Goal: Use online tool/utility: Utilize a website feature to perform a specific function

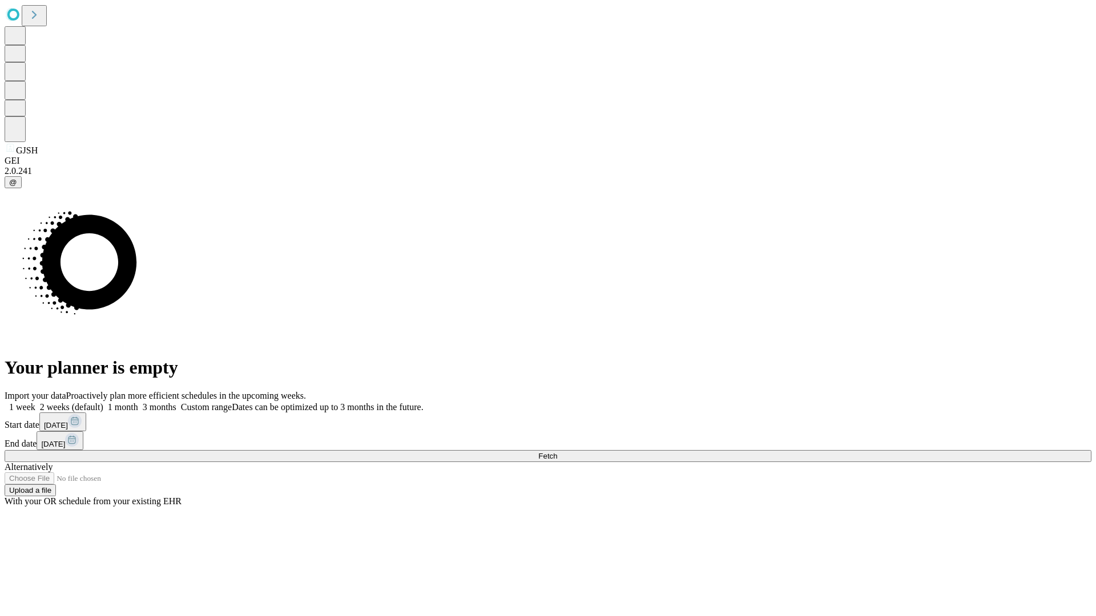
click at [557, 452] on span "Fetch" at bounding box center [547, 456] width 19 height 9
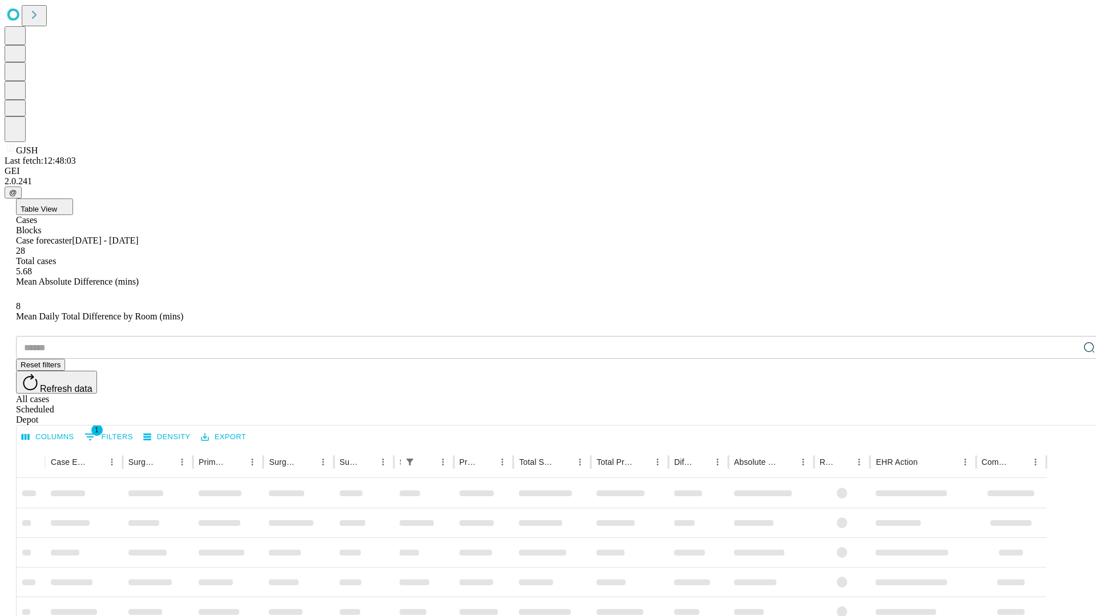
click at [57, 205] on span "Table View" at bounding box center [39, 209] width 37 height 9
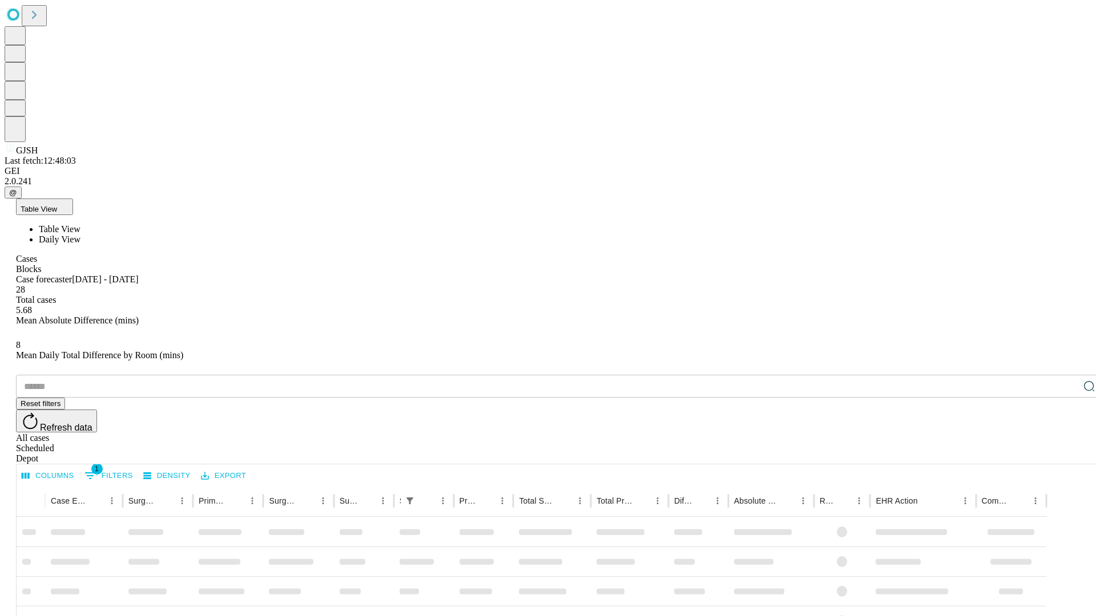
click at [80, 235] on span "Daily View" at bounding box center [60, 240] width 42 height 10
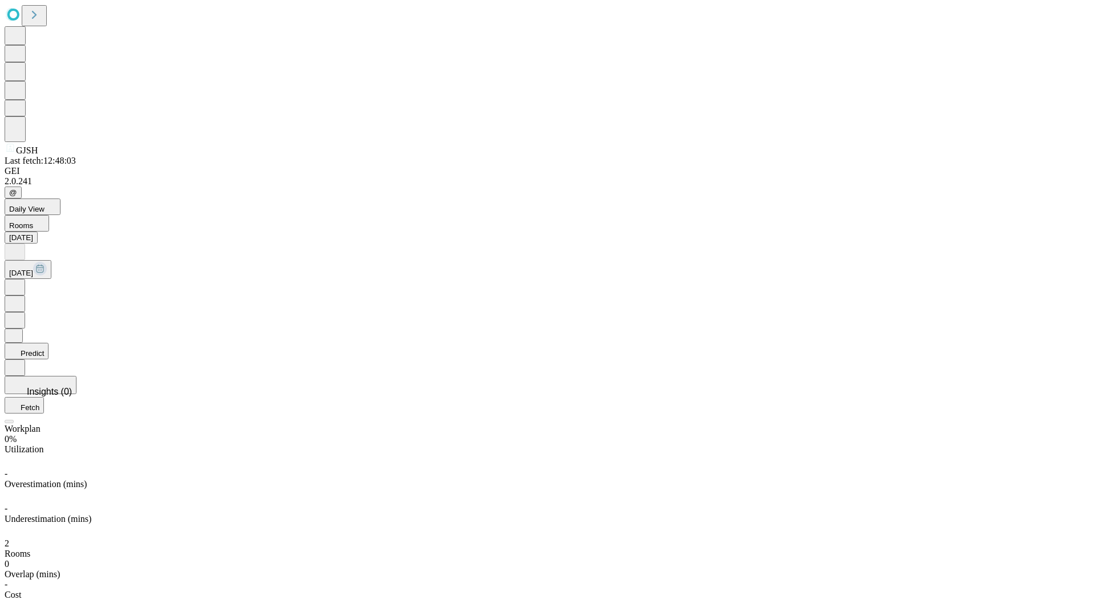
click at [49, 343] on button "Predict" at bounding box center [27, 351] width 44 height 17
